Goal: Obtain resource: Obtain resource

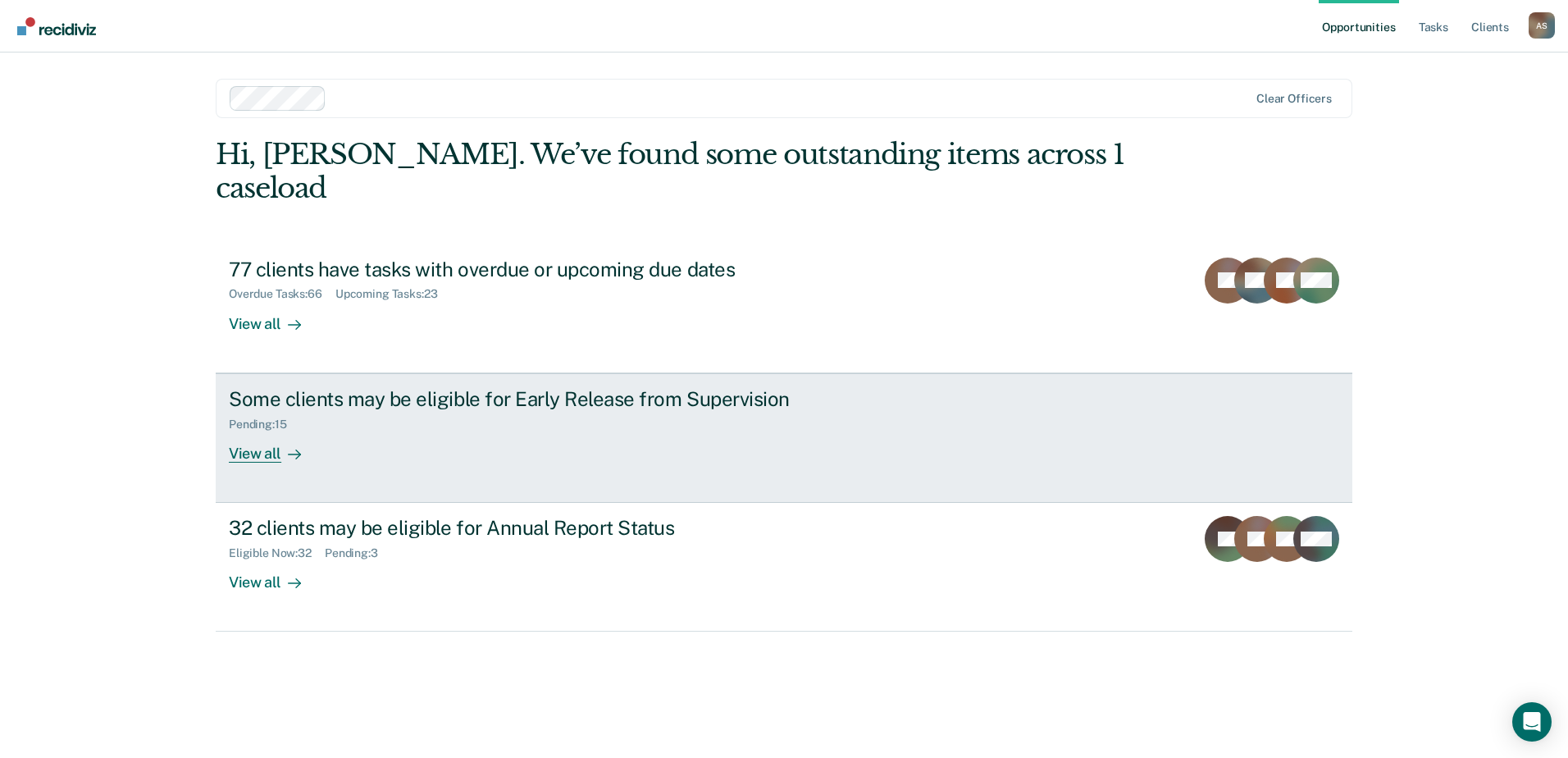
click at [258, 431] on div "View all" at bounding box center [275, 446] width 92 height 32
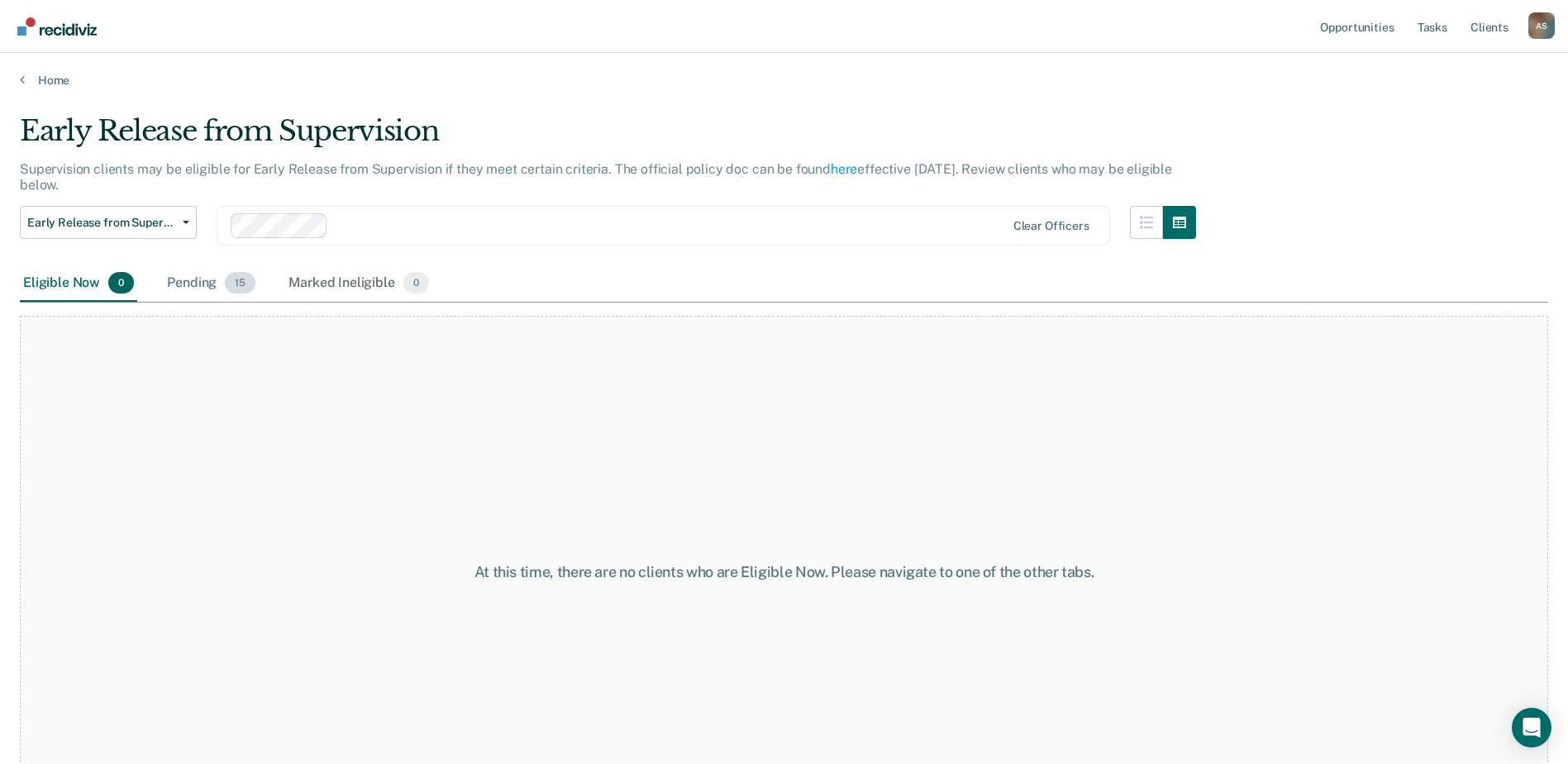
click at [211, 285] on div "Pending 15" at bounding box center [211, 284] width 95 height 37
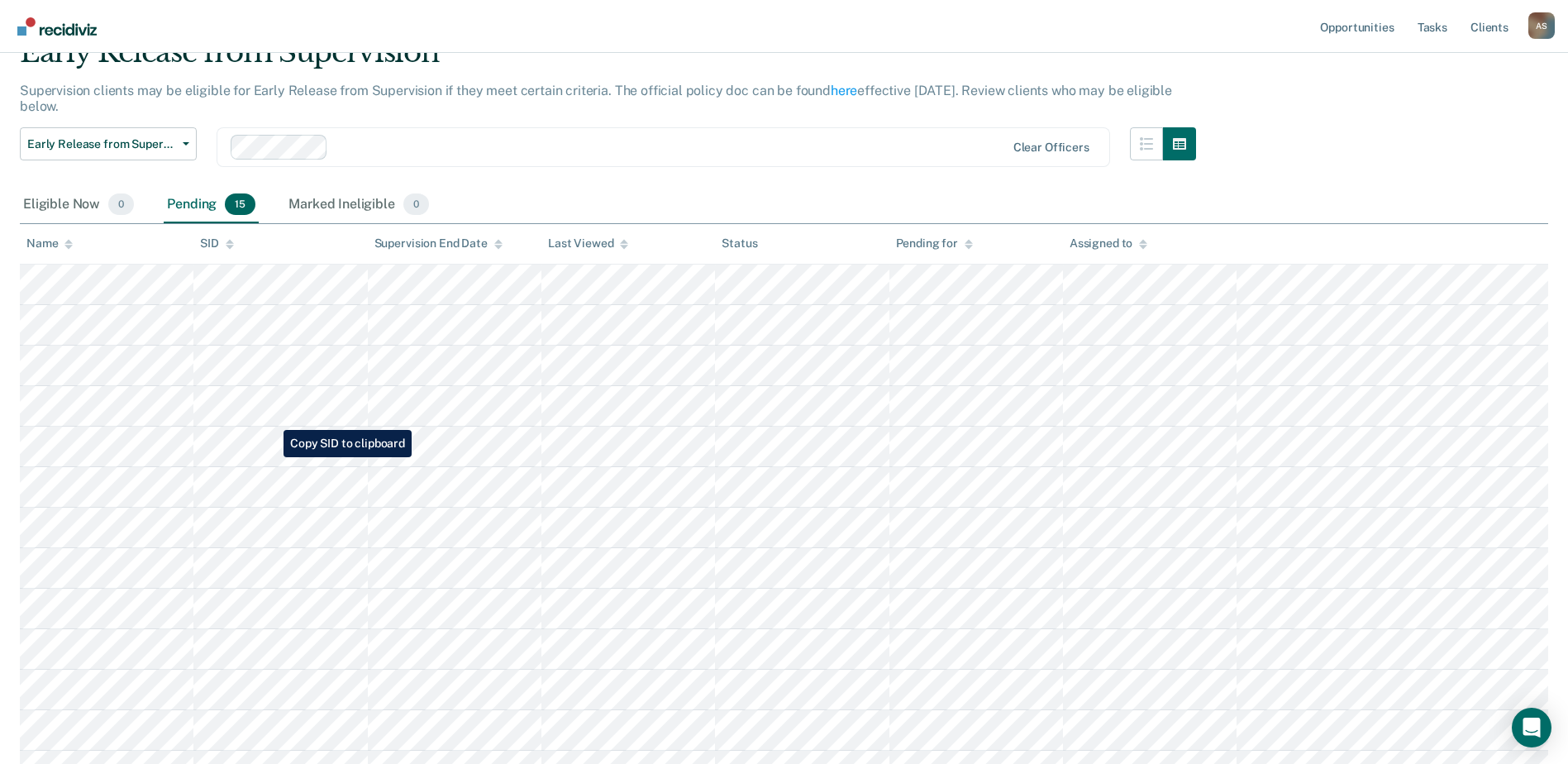
scroll to position [306, 0]
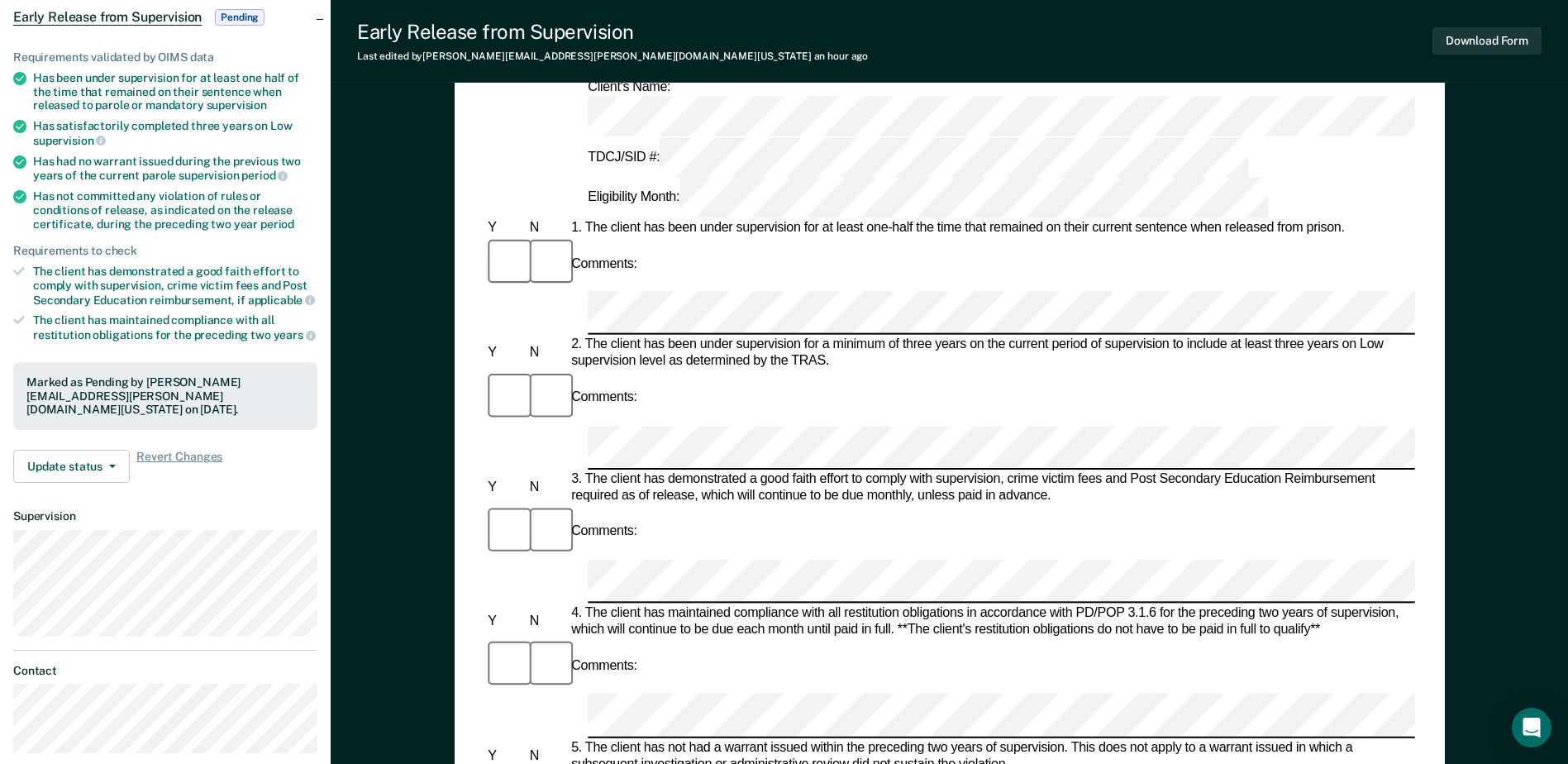
scroll to position [166, 0]
click at [414, 437] on div "Early Release from Supervision (ERS) Checklist, Recommendation, and Determinati…" at bounding box center [949, 664] width 1238 height 1455
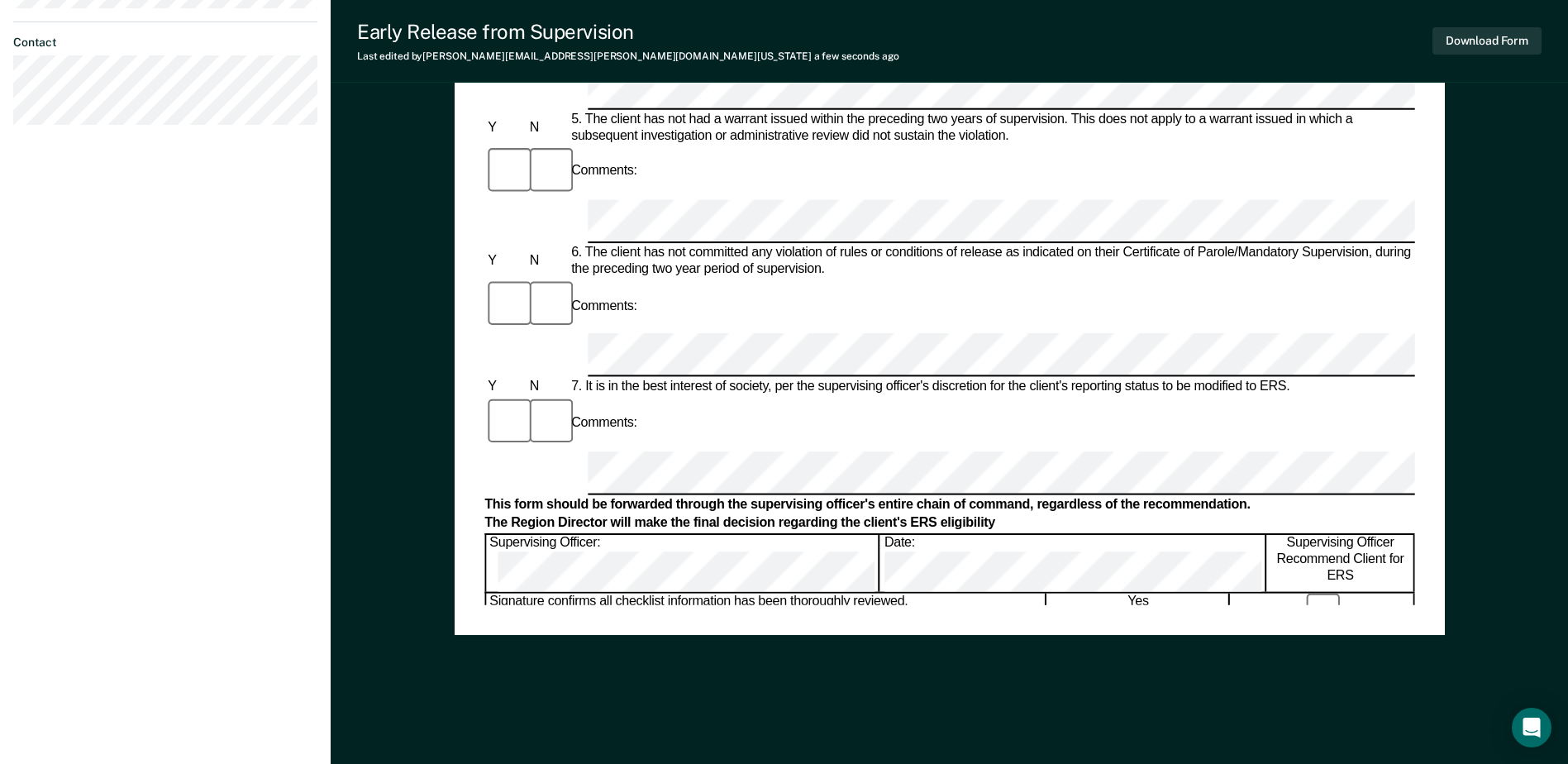
scroll to position [627, 0]
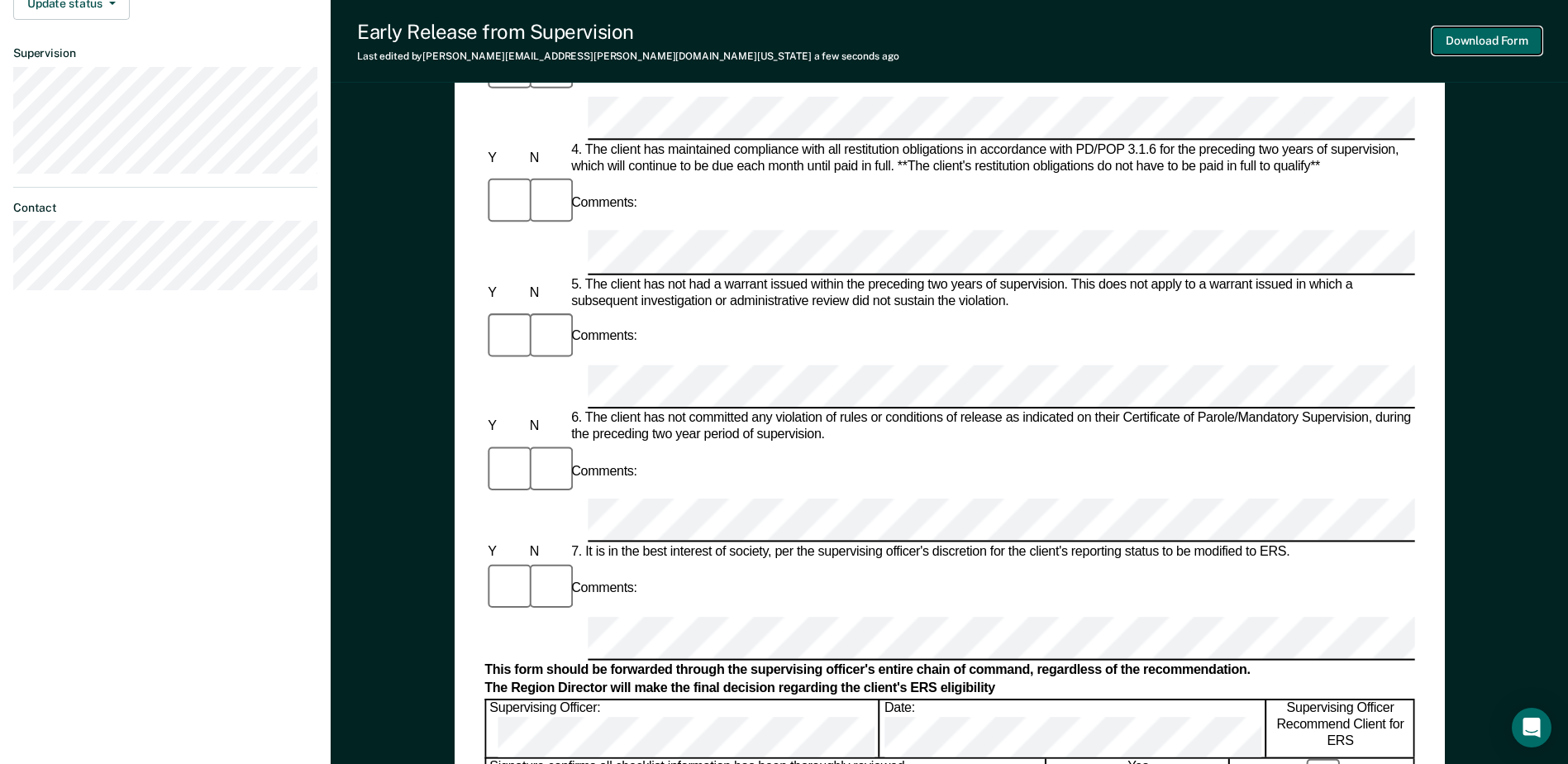
click at [1483, 38] on button "Download Form" at bounding box center [1487, 41] width 110 height 27
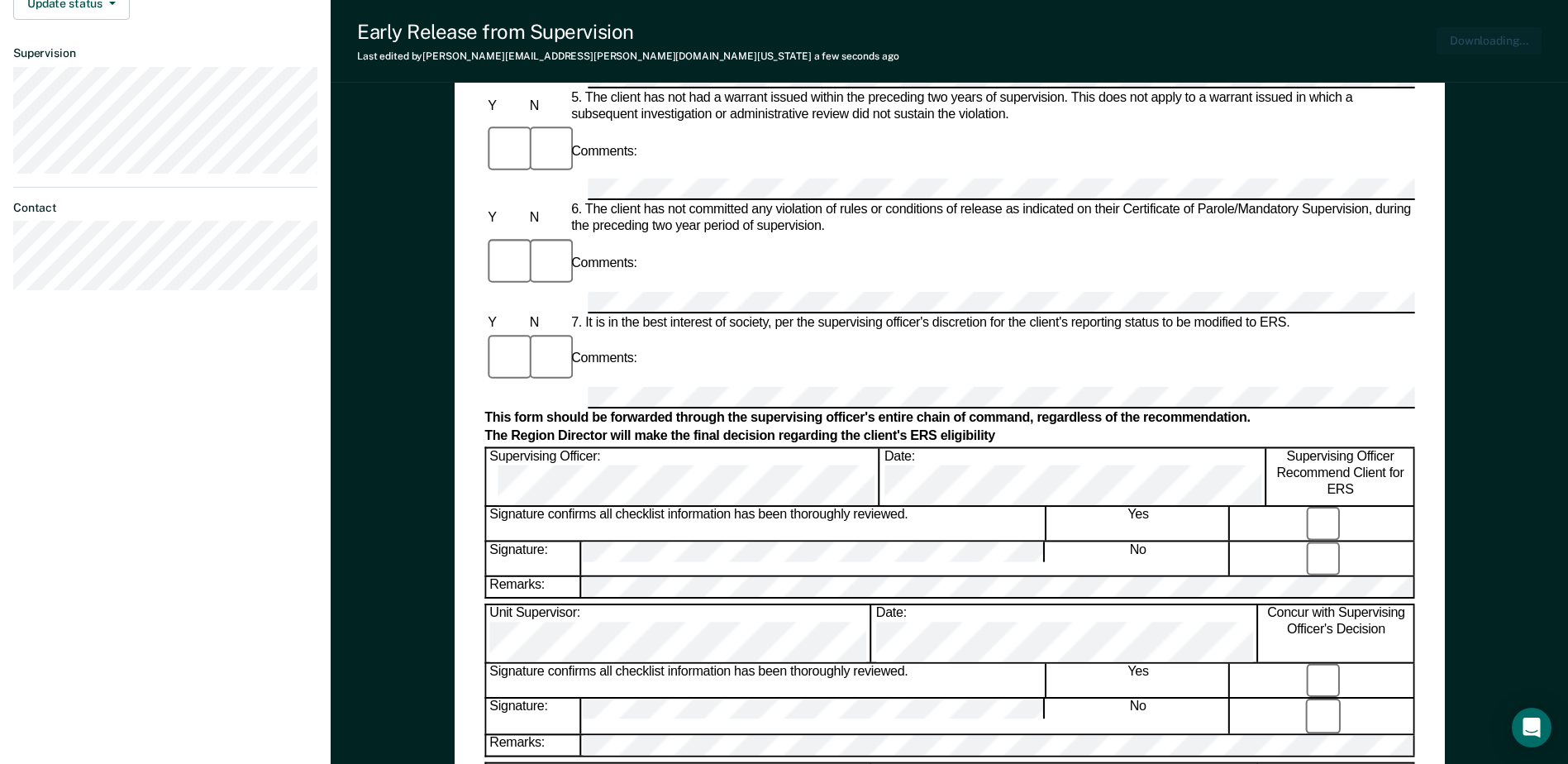
scroll to position [0, 0]
click at [1469, 48] on button "Download Form" at bounding box center [1487, 41] width 110 height 27
